Goal: Find specific page/section: Find specific page/section

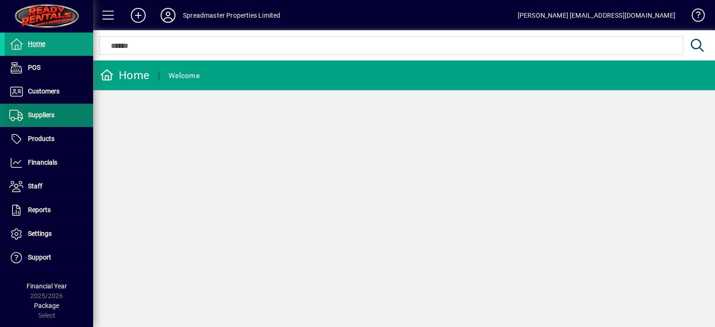
click at [43, 114] on span "Suppliers" at bounding box center [41, 114] width 27 height 7
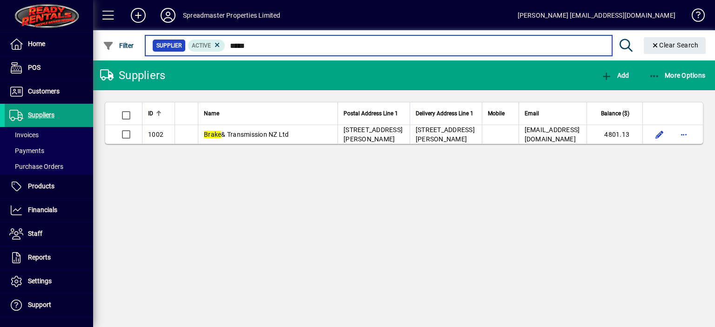
type input "*****"
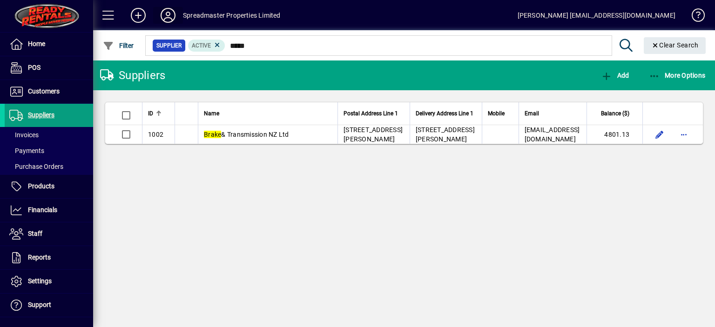
click at [169, 13] on icon at bounding box center [168, 15] width 19 height 15
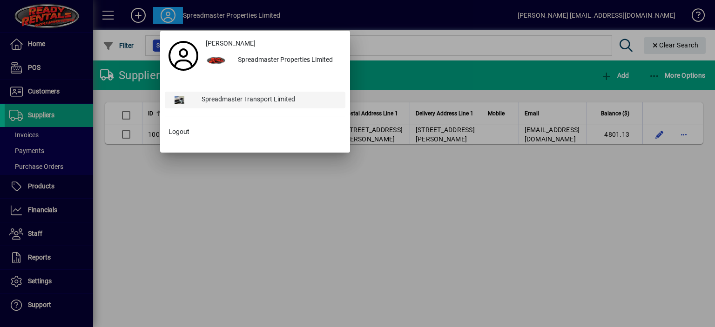
click at [229, 98] on div "Spreadmaster Transport Limited" at bounding box center [269, 100] width 151 height 17
